Goal: Find specific page/section: Find specific page/section

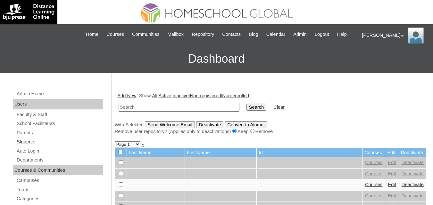
click at [24, 146] on link "Students" at bounding box center [59, 142] width 87 height 8
click at [171, 112] on input "text" at bounding box center [179, 107] width 121 height 9
type input "[PERSON_NAME] [PERSON_NAME]"
click at [246, 111] on input "Search" at bounding box center [256, 107] width 20 height 7
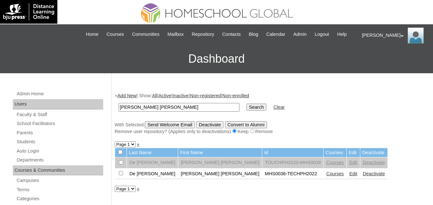
click at [239, 126] on div "+ Add New | Show: All | Active | Inactive | Non-registered | Non-enrolled [PERS…" at bounding box center [271, 114] width 312 height 42
click at [326, 177] on link "Courses" at bounding box center [335, 173] width 18 height 5
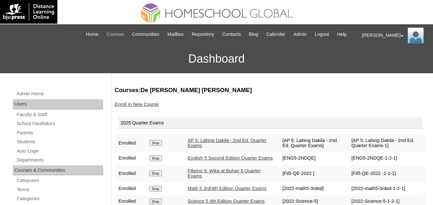
click at [113, 35] on span "Courses" at bounding box center [115, 34] width 18 height 7
